Goal: Communication & Community: Answer question/provide support

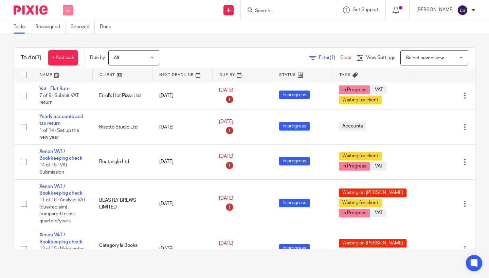
click at [65, 10] on button at bounding box center [68, 10] width 10 height 10
click at [63, 42] on link "Email" at bounding box center [64, 41] width 11 height 5
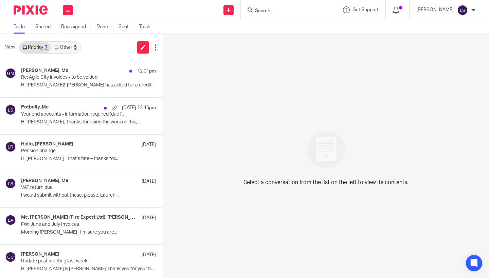
click at [73, 47] on link "Other 5" at bounding box center [65, 47] width 29 height 11
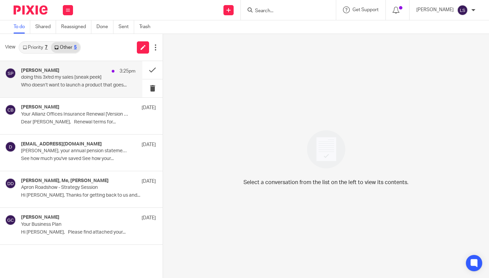
click at [66, 81] on div "Shruti [PERSON_NAME] 3:25pm doing this 3x'ed my sales [sneak peek] Who doesn’t …" at bounding box center [78, 79] width 114 height 23
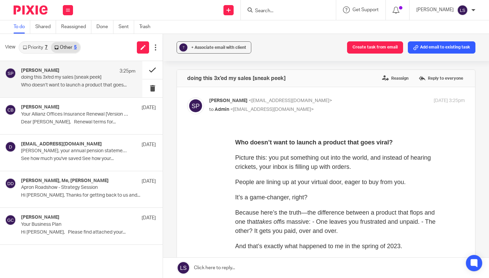
click at [149, 73] on button at bounding box center [152, 70] width 20 height 18
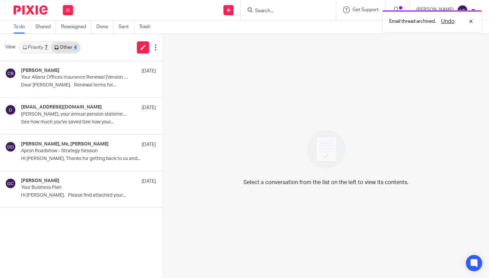
click at [42, 46] on link "Priority 7" at bounding box center [35, 47] width 32 height 11
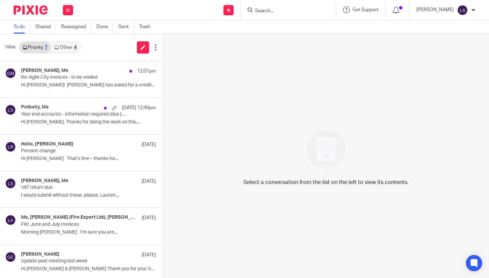
click at [67, 48] on link "Other 4" at bounding box center [65, 47] width 29 height 11
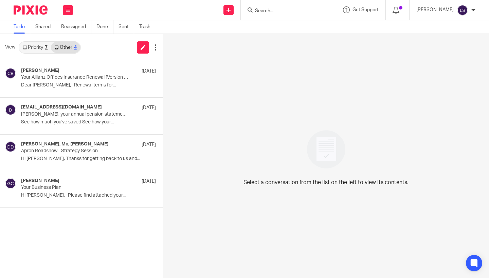
click at [42, 46] on link "Priority 7" at bounding box center [35, 47] width 32 height 11
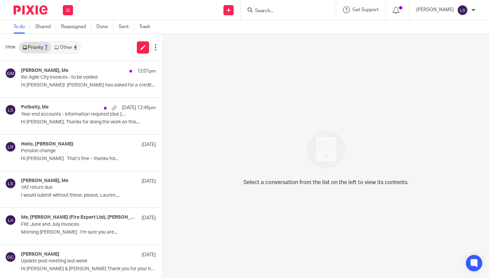
click at [43, 9] on img at bounding box center [31, 9] width 34 height 9
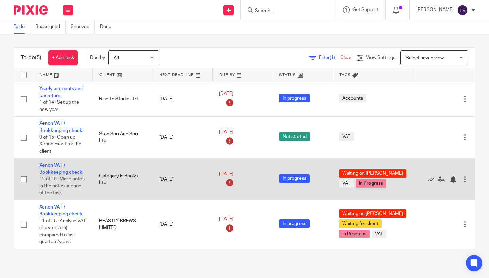
click at [58, 171] on link "Xenon VAT / Bookkeeping check" at bounding box center [60, 169] width 43 height 12
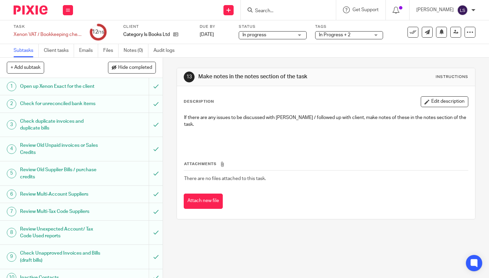
drag, startPoint x: 111, startPoint y: 247, endPoint x: 111, endPoint y: 231, distance: 16.3
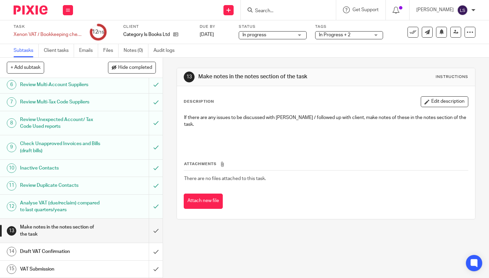
scroll to position [118, 0]
click at [155, 219] on input "submit" at bounding box center [81, 231] width 163 height 24
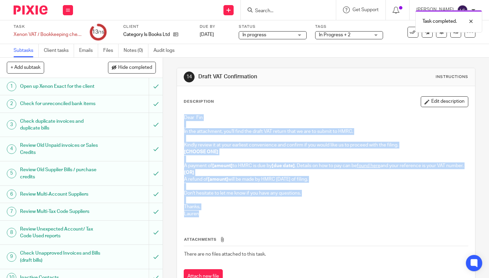
drag, startPoint x: 208, startPoint y: 223, endPoint x: 181, endPoint y: 117, distance: 109.3
click at [181, 117] on div "Dear Fin In the attachment, you'll find the draft VAT return that we are to sub…" at bounding box center [326, 167] width 291 height 112
copy div "Dear Fin In the attachment, you'll find the draft VAT return that we are to sub…"
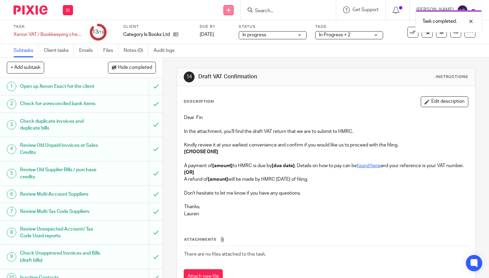
click at [231, 8] on icon at bounding box center [228, 10] width 4 height 4
click at [230, 30] on link "Send new email" at bounding box center [229, 32] width 42 height 10
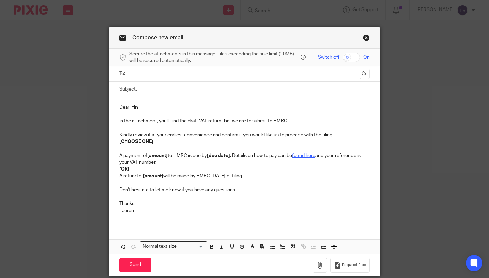
click at [194, 92] on input "Subject:" at bounding box center [255, 89] width 230 height 15
type input "d"
type input "Draft VAT return"
click at [175, 73] on input "text" at bounding box center [244, 74] width 225 height 8
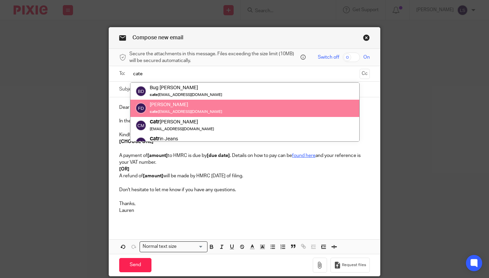
type input "cate"
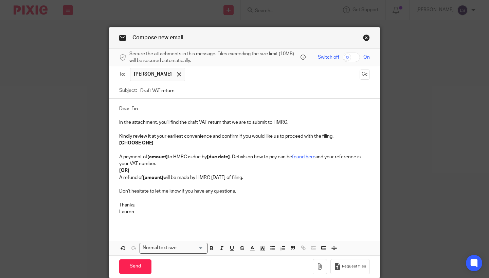
click at [173, 205] on p "Thanks," at bounding box center [244, 205] width 251 height 7
click at [148, 107] on p "Dear Fin" at bounding box center [244, 109] width 251 height 7
click at [163, 186] on p at bounding box center [244, 184] width 251 height 7
drag, startPoint x: 164, startPoint y: 144, endPoint x: 87, endPoint y: 144, distance: 76.4
click at [87, 144] on div "Compose new email Secure the attachments in this message. Files exceeding the s…" at bounding box center [244, 139] width 489 height 278
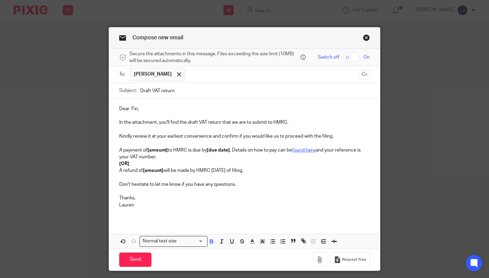
drag, startPoint x: 274, startPoint y: 169, endPoint x: 118, endPoint y: 161, distance: 156.4
click at [118, 161] on div "Dear Fin, In the attachment, you'll find the draft VAT return that we are to su…" at bounding box center [244, 160] width 271 height 122
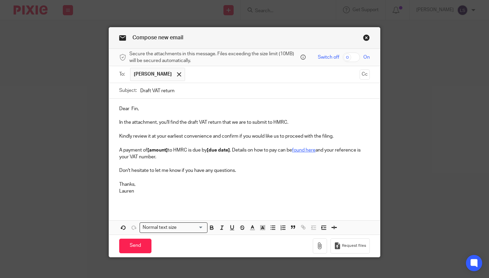
click at [169, 150] on p "A payment of [amount] to HMRC is due by [due date] . Details on how to pay can …" at bounding box center [244, 154] width 251 height 14
click at [187, 193] on p "Lauren" at bounding box center [244, 191] width 251 height 7
click at [227, 150] on strong "[due date]" at bounding box center [215, 150] width 23 height 5
click at [236, 170] on p "Don't hesitate to let me know if you have any questions." at bounding box center [244, 170] width 251 height 7
click at [261, 179] on p at bounding box center [244, 178] width 251 height 7
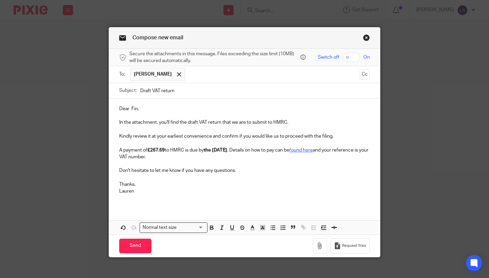
click at [431, 174] on div "Compose new email Secure the attachments in this message. Files exceeding the s…" at bounding box center [244, 139] width 489 height 278
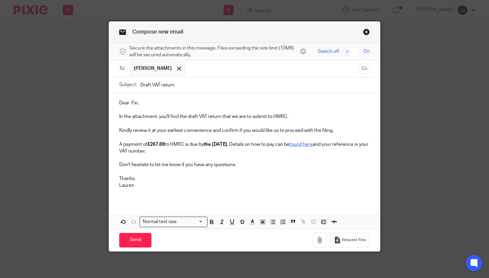
scroll to position [5, 0]
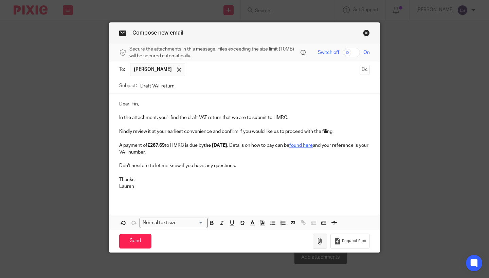
click at [318, 239] on icon "button" at bounding box center [319, 241] width 7 height 7
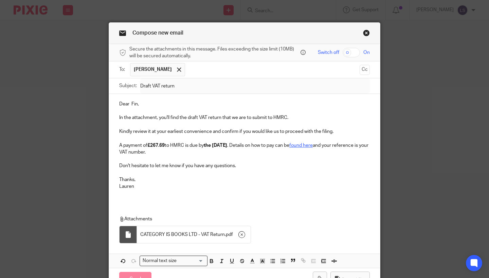
click at [201, 197] on div "Dear Fin, In the attachment, you'll find the draft VAT return that we are to su…" at bounding box center [244, 148] width 271 height 108
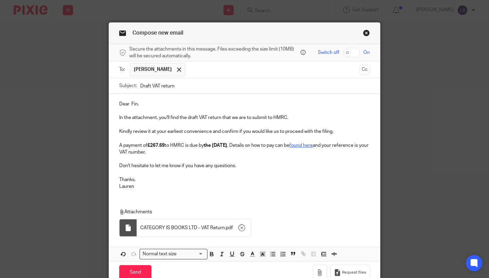
click at [430, 163] on div "Compose new email Secure the attachments in this message. Files exceeding the s…" at bounding box center [244, 139] width 489 height 278
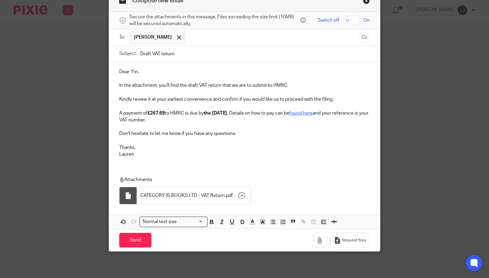
scroll to position [36, 0]
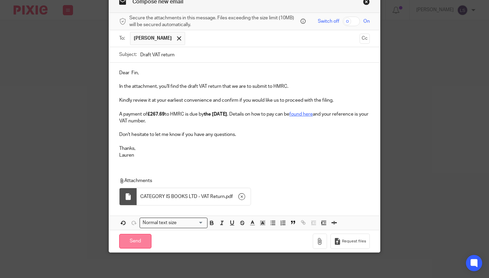
click at [131, 237] on input "Send" at bounding box center [135, 241] width 32 height 15
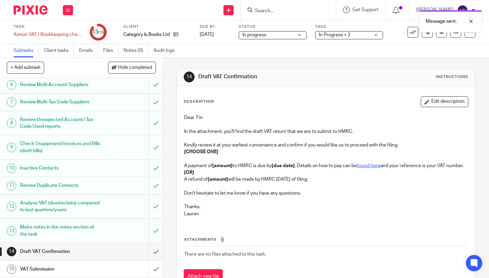
scroll to position [107, 0]
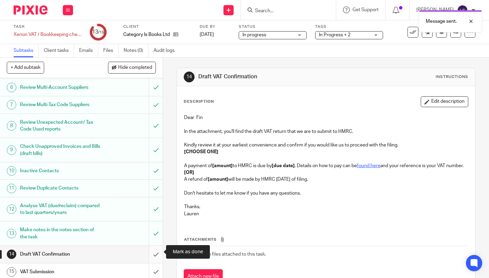
click at [154, 252] on input "submit" at bounding box center [81, 254] width 163 height 17
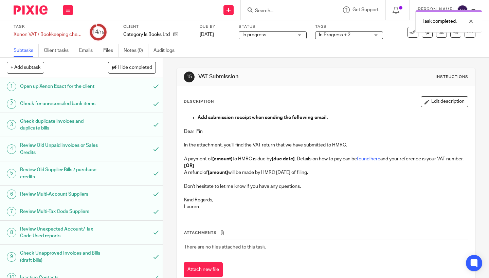
click at [278, 37] on span "In progress" at bounding box center [267, 35] width 51 height 7
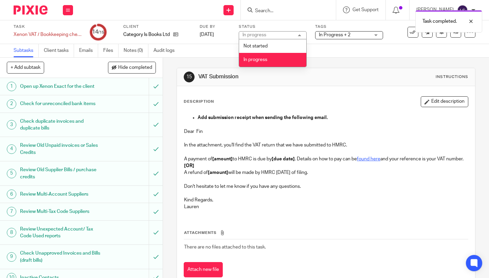
click at [278, 37] on div "In progress In progress" at bounding box center [273, 35] width 68 height 8
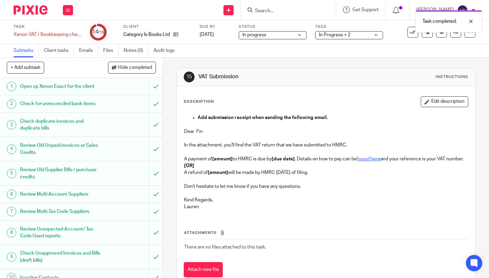
click at [354, 38] on span "In Progress + 2" at bounding box center [344, 35] width 51 height 7
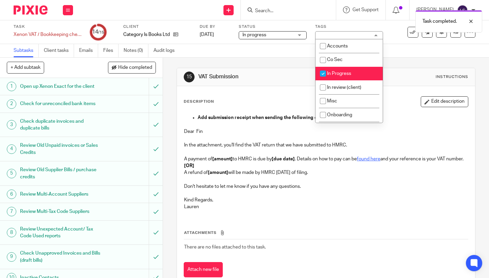
click at [349, 76] on span "In Progress" at bounding box center [339, 73] width 24 height 5
checkbox input "true"
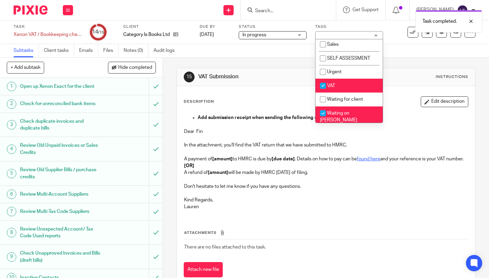
scroll to position [126, 0]
click at [336, 112] on li "Waiting on [PERSON_NAME]" at bounding box center [348, 116] width 67 height 21
checkbox input "false"
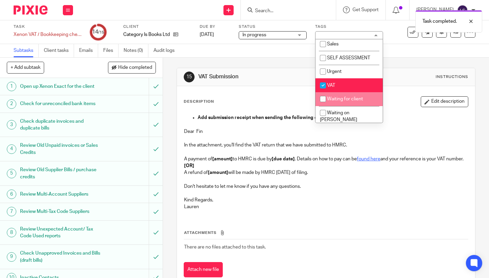
click at [336, 106] on li "Waiting for client" at bounding box center [348, 99] width 67 height 14
checkbox input "true"
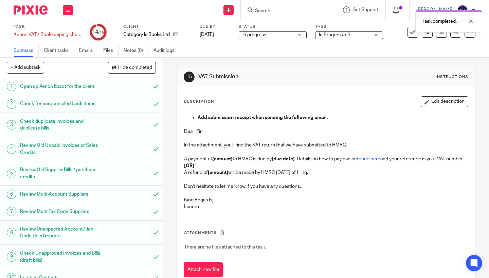
click at [278, 139] on p at bounding box center [326, 138] width 284 height 7
click at [40, 15] on div at bounding box center [28, 10] width 56 height 20
click at [39, 14] on img at bounding box center [31, 9] width 34 height 9
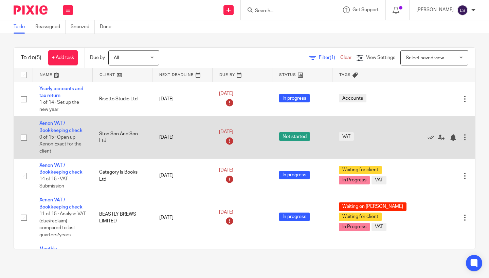
click at [124, 152] on td "Ston Son And Son Ltd" at bounding box center [122, 138] width 60 height 42
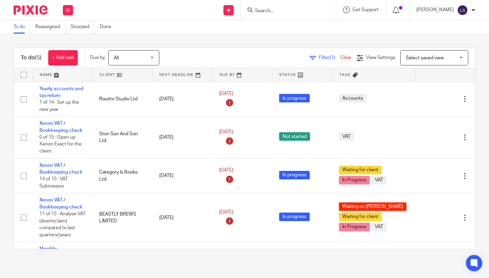
click at [38, 8] on img at bounding box center [31, 9] width 34 height 9
click at [68, 6] on button at bounding box center [68, 10] width 10 height 10
click at [66, 41] on link "Email" at bounding box center [64, 41] width 11 height 5
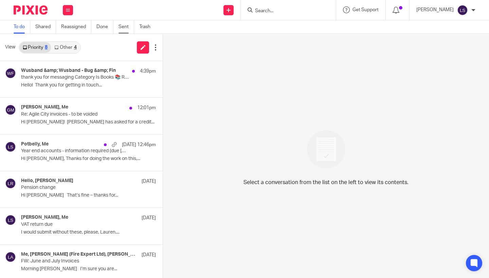
click at [125, 28] on link "Sent" at bounding box center [127, 26] width 16 height 13
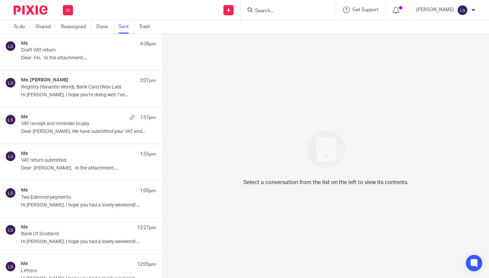
click at [79, 59] on p "Dear Fin, In the attachment,..." at bounding box center [88, 58] width 135 height 6
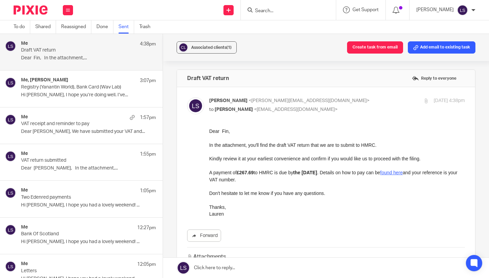
click at [239, 159] on p "Kindly review it at your earliest convenience and confirm if you would like us …" at bounding box center [337, 159] width 256 height 7
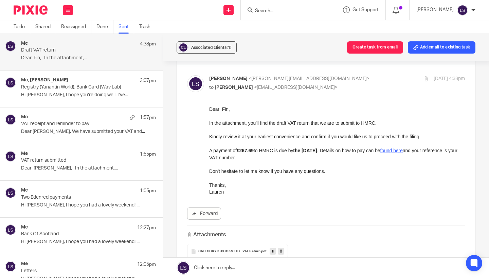
scroll to position [0, 0]
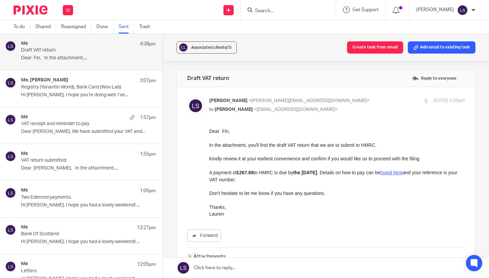
click at [327, 111] on p "to Fin Duffy-Scott <categoryisbooks@gmail.com>" at bounding box center [294, 109] width 170 height 7
checkbox input "false"
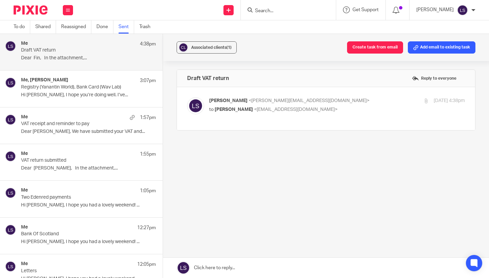
scroll to position [0, 0]
click at [66, 15] on button at bounding box center [68, 10] width 10 height 10
click at [64, 41] on link "Email" at bounding box center [65, 41] width 12 height 5
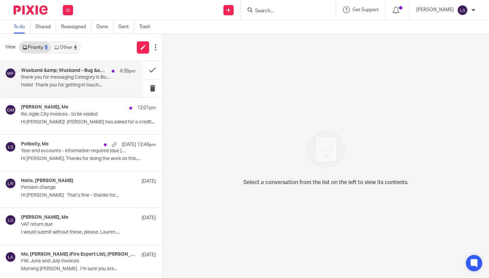
click at [73, 73] on h4 "Wusband &amp; Wusband - Bug &amp; Fin" at bounding box center [64, 71] width 87 height 6
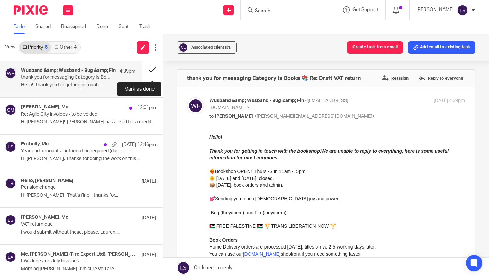
click at [147, 70] on button at bounding box center [152, 70] width 20 height 18
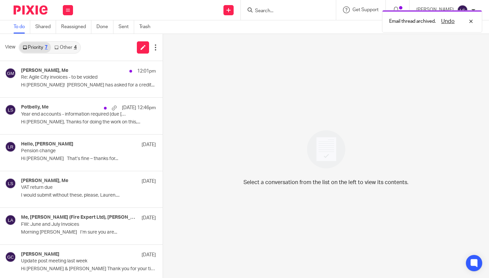
click at [75, 45] on div "4" at bounding box center [75, 47] width 3 height 5
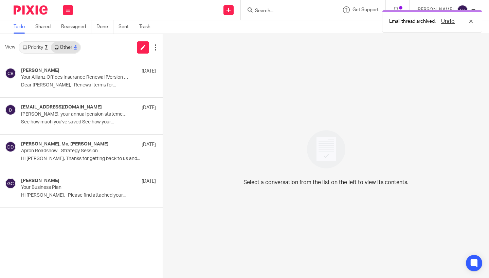
click at [42, 44] on link "Priority 7" at bounding box center [35, 47] width 32 height 11
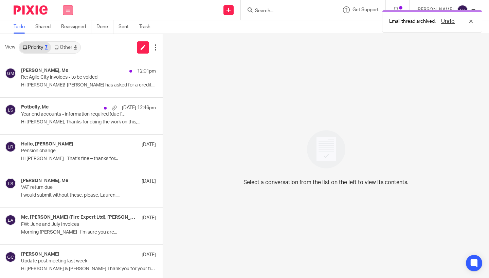
click at [68, 6] on button at bounding box center [68, 10] width 10 height 10
click at [66, 42] on link "Email" at bounding box center [65, 41] width 12 height 5
